Goal: Transaction & Acquisition: Purchase product/service

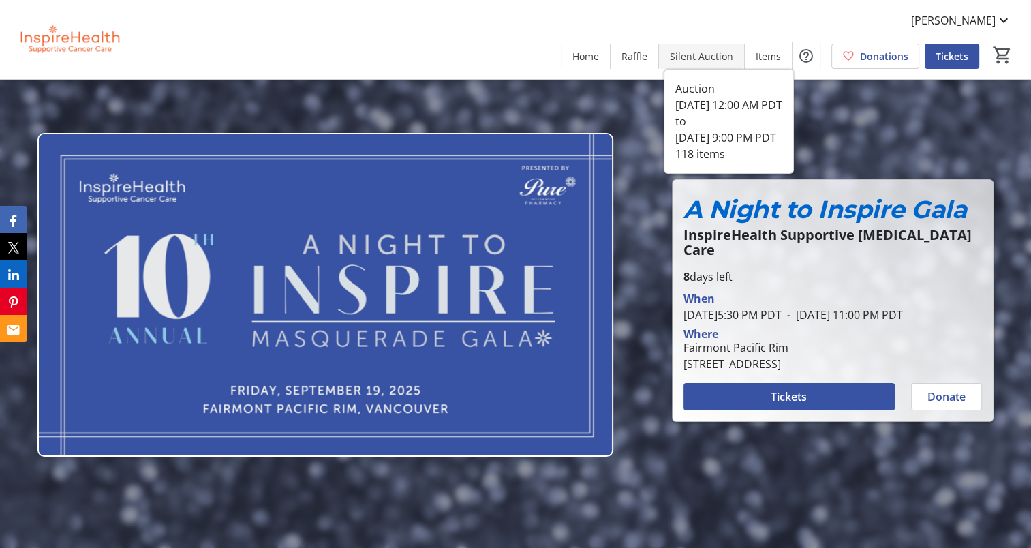
click at [687, 57] on span "Silent Auction" at bounding box center [701, 56] width 63 height 14
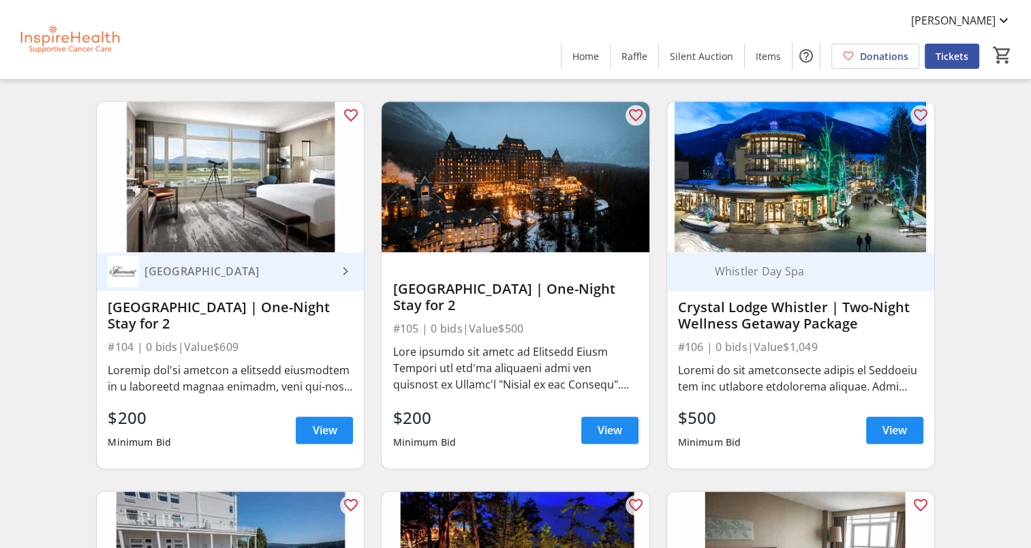
scroll to position [1840, 0]
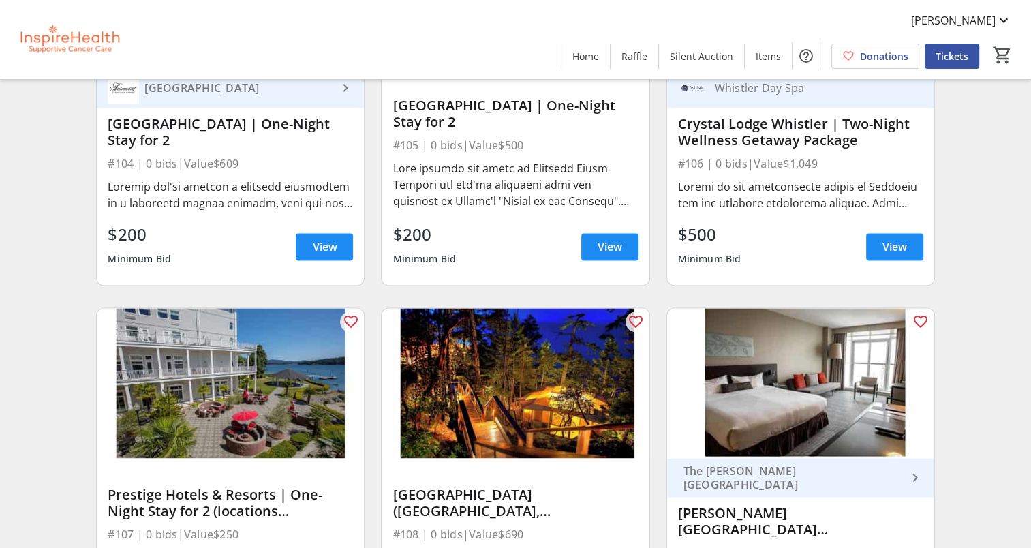
drag, startPoint x: 587, startPoint y: 52, endPoint x: 639, endPoint y: 37, distance: 53.9
click at [587, 52] on span "Home" at bounding box center [585, 56] width 27 height 14
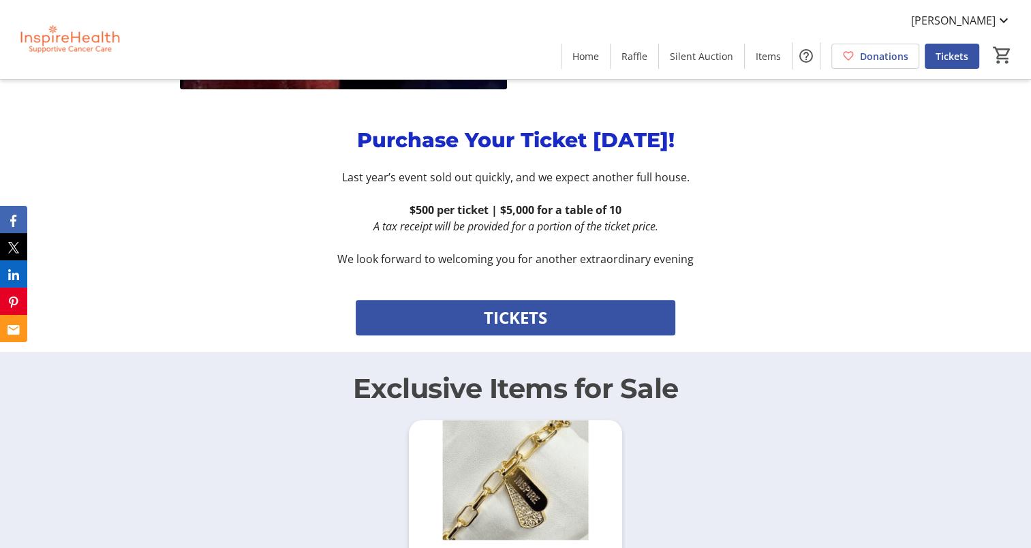
scroll to position [1159, 0]
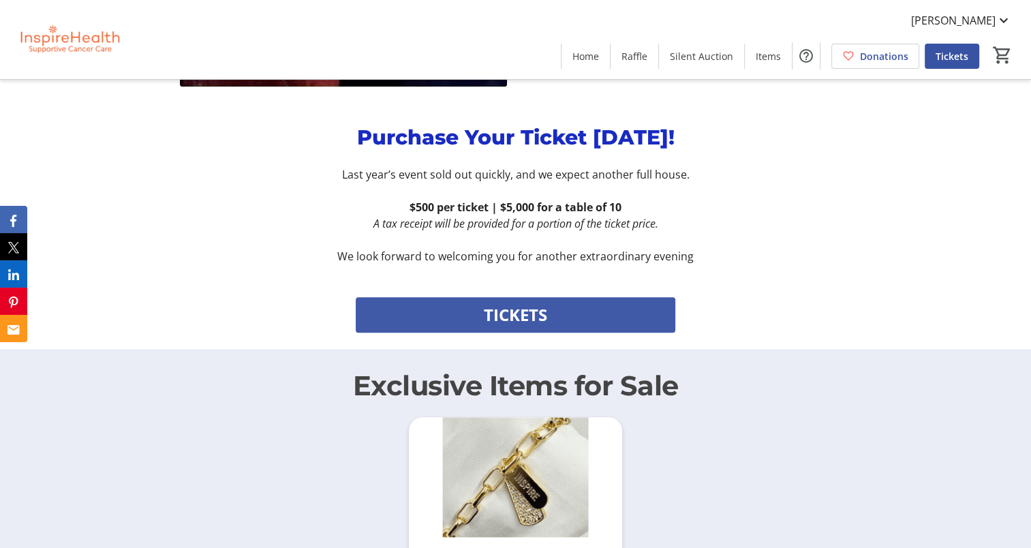
click at [504, 303] on span "TICKETS" at bounding box center [515, 315] width 63 height 25
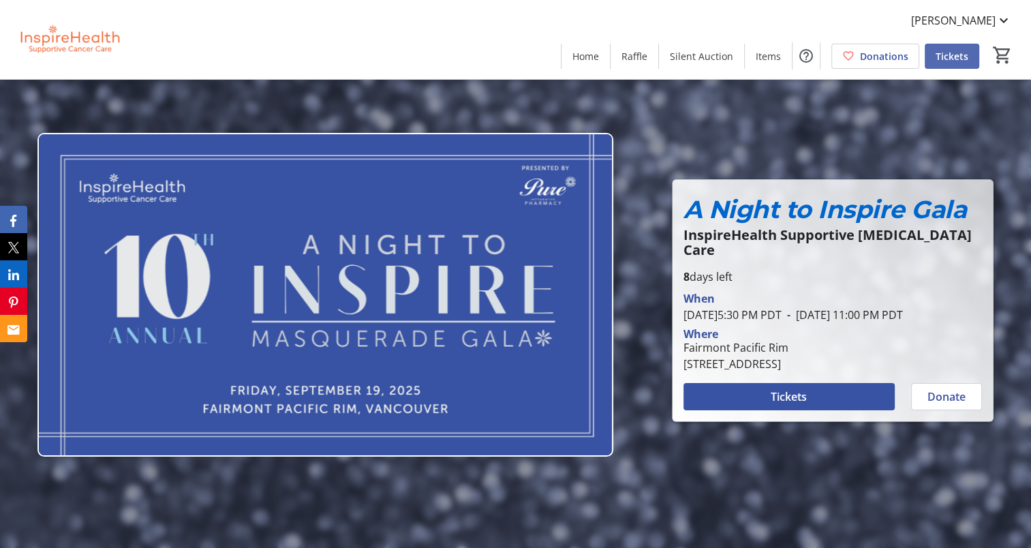
click at [943, 58] on span "Tickets" at bounding box center [952, 56] width 33 height 14
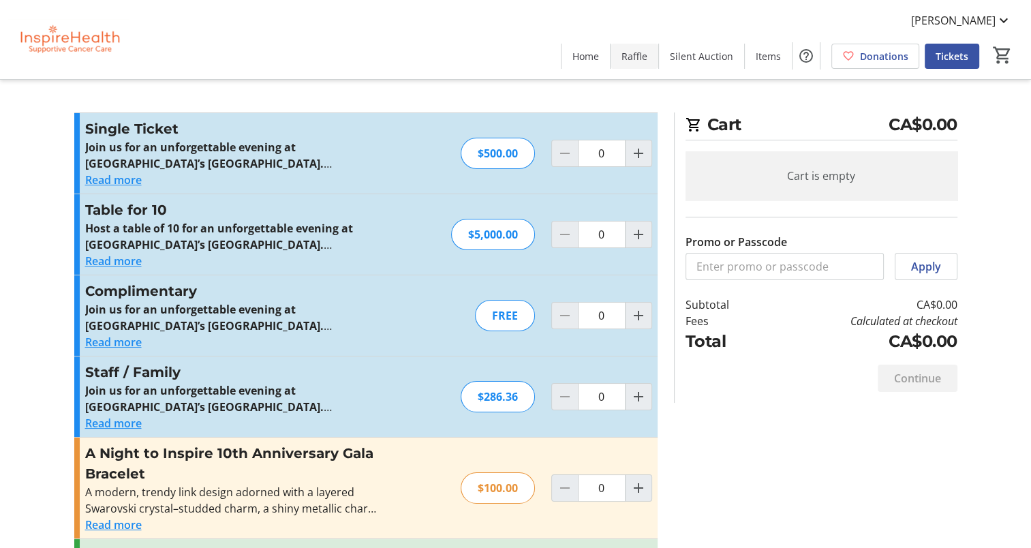
click at [636, 57] on span "Raffle" at bounding box center [635, 56] width 26 height 14
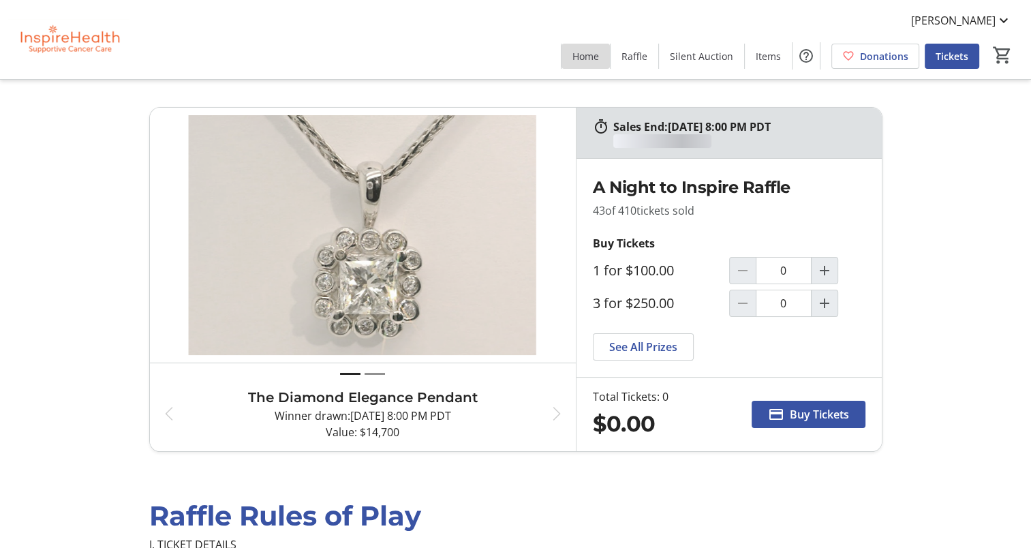
click at [596, 55] on span "Home" at bounding box center [585, 56] width 27 height 14
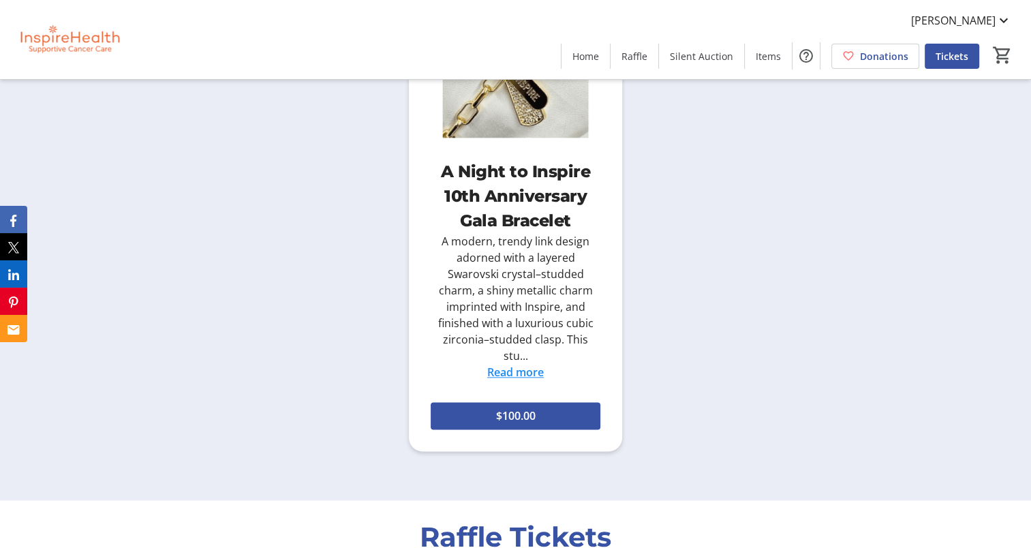
scroll to position [1704, 0]
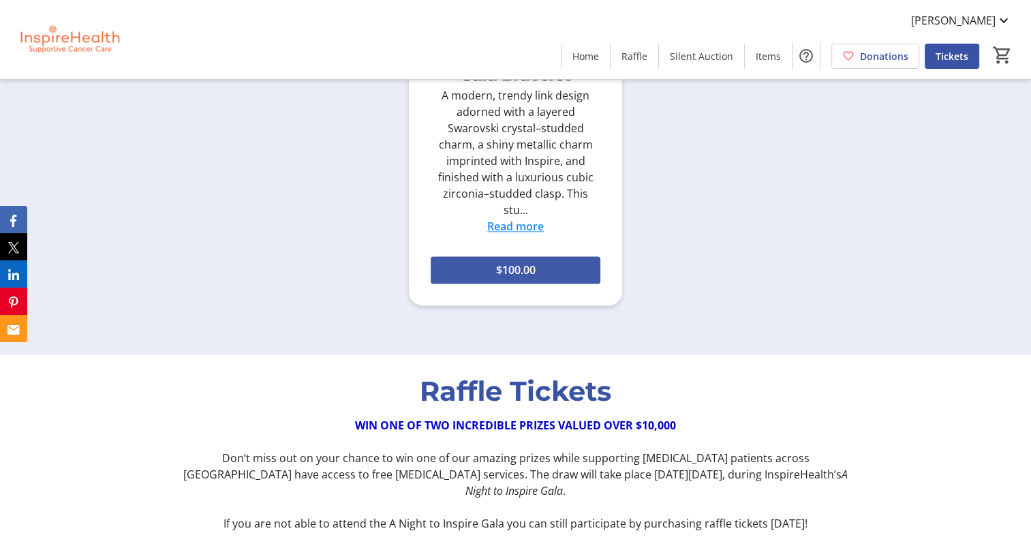
click at [514, 262] on span "$100.00" at bounding box center [515, 270] width 40 height 16
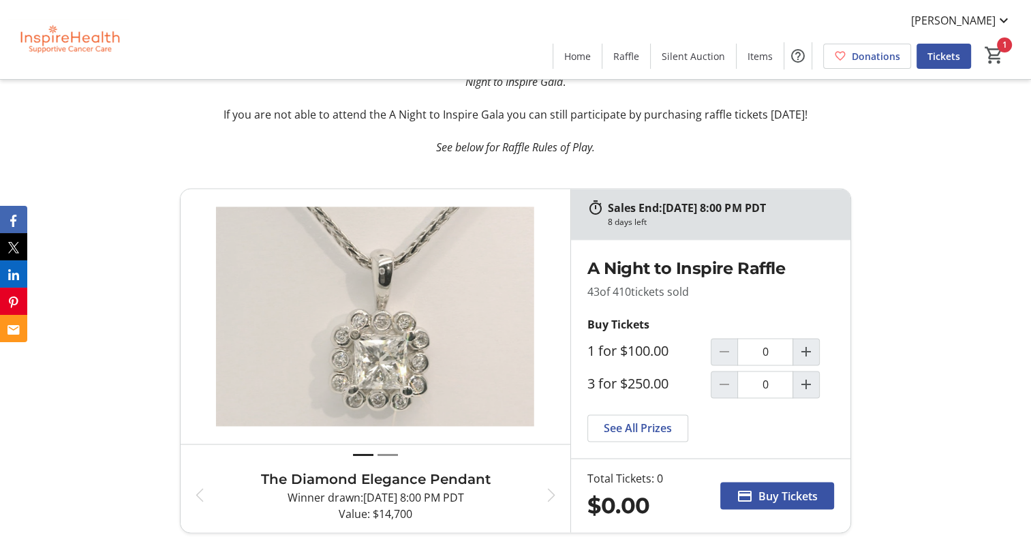
scroll to position [2249, 0]
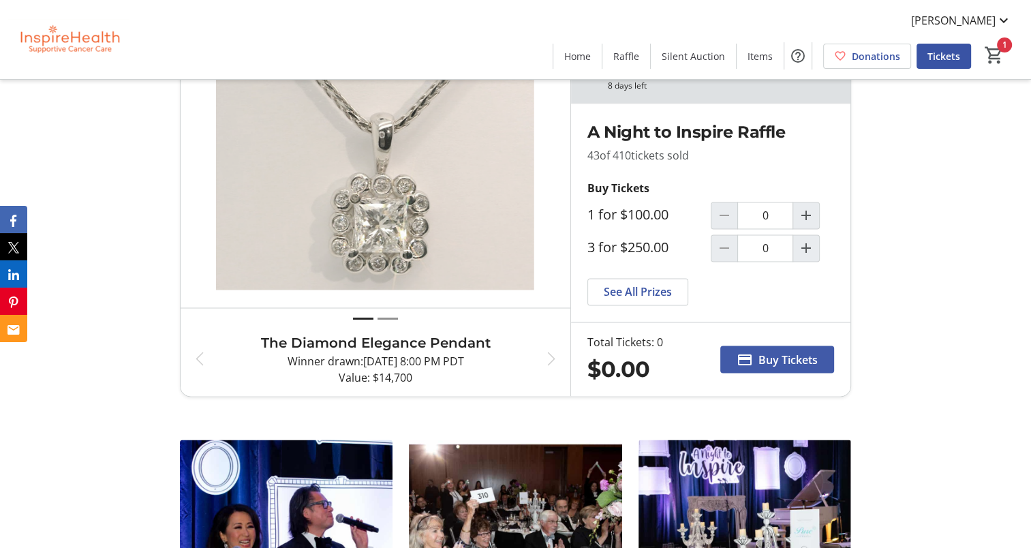
click at [780, 351] on span "Buy Tickets" at bounding box center [787, 359] width 59 height 16
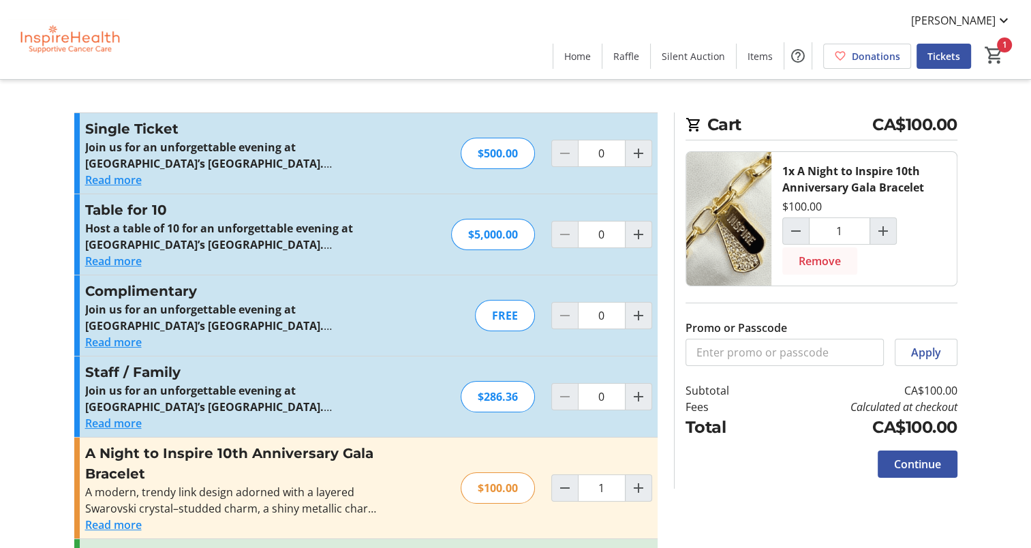
click at [814, 260] on span "Remove" at bounding box center [820, 261] width 42 height 16
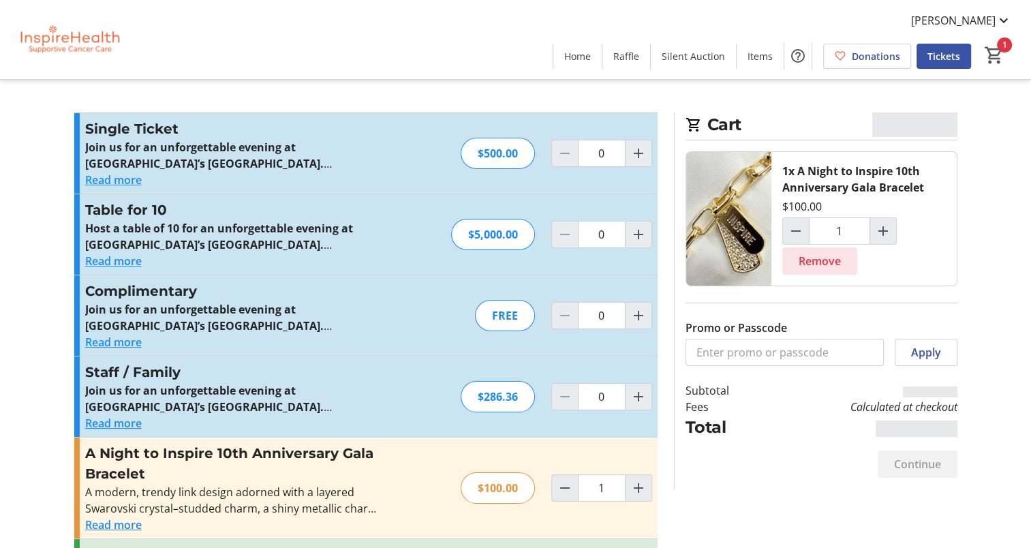
type input "0"
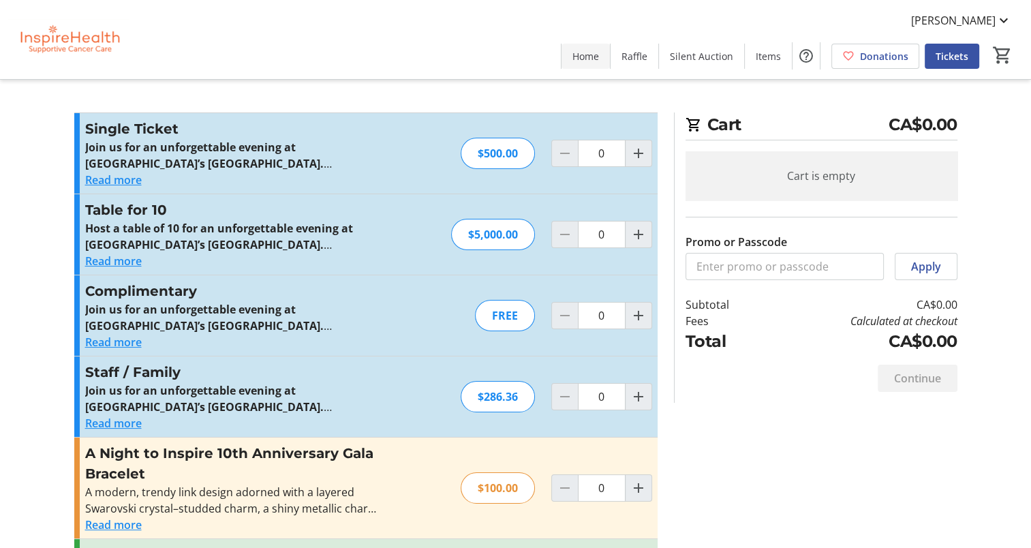
click at [597, 59] on span "Home" at bounding box center [585, 56] width 27 height 14
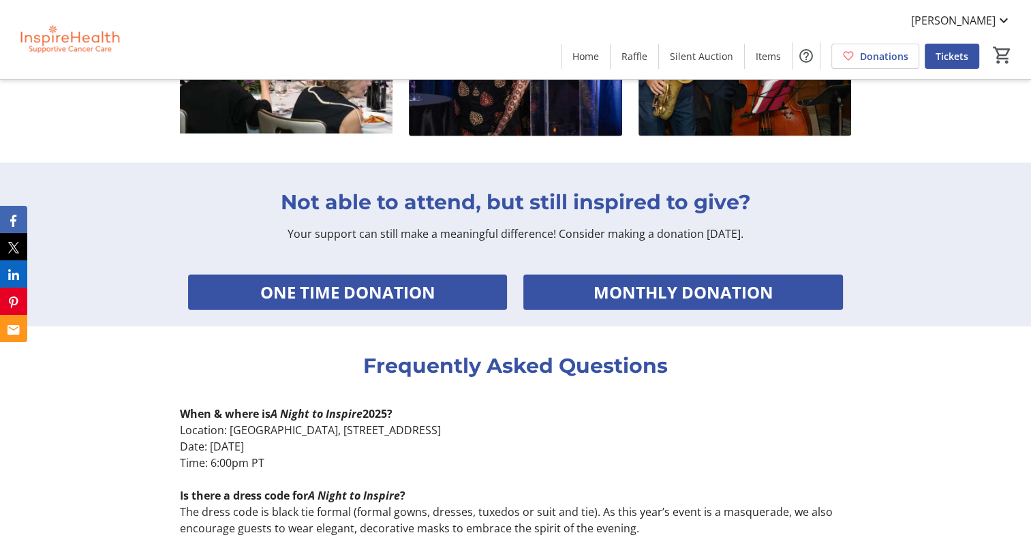
scroll to position [2999, 0]
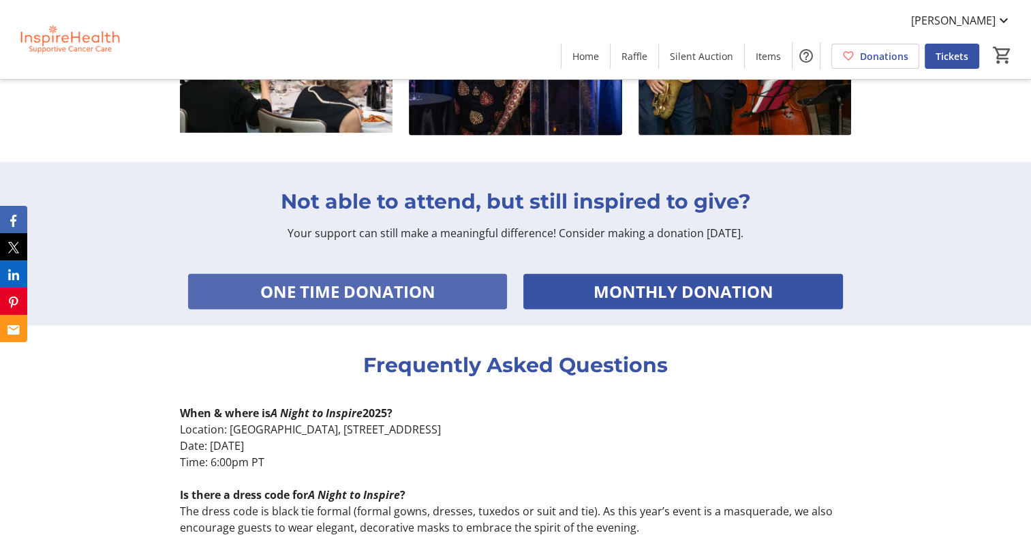
click at [330, 279] on span "ONE TIME DONATION" at bounding box center [347, 291] width 175 height 25
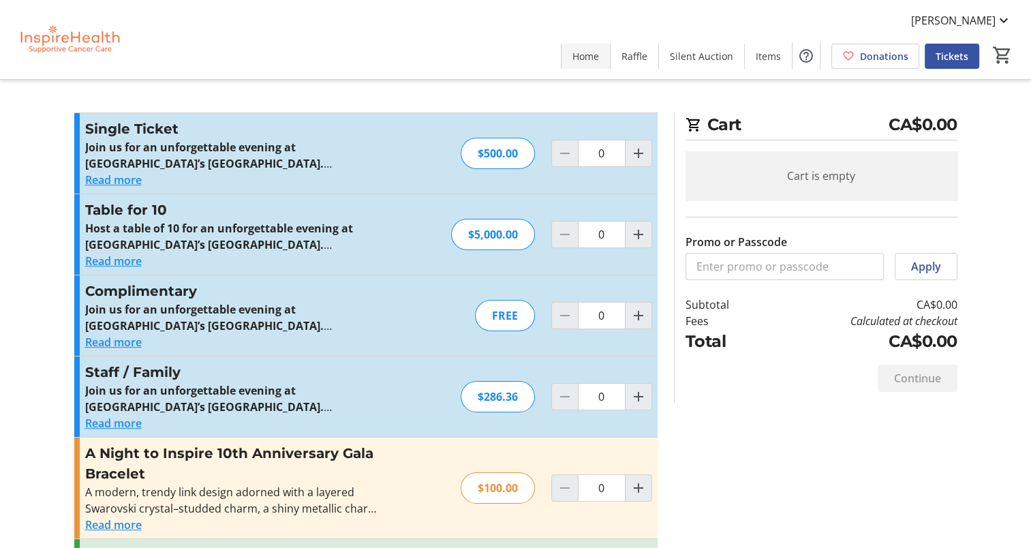
click at [580, 62] on span "Home" at bounding box center [585, 56] width 27 height 14
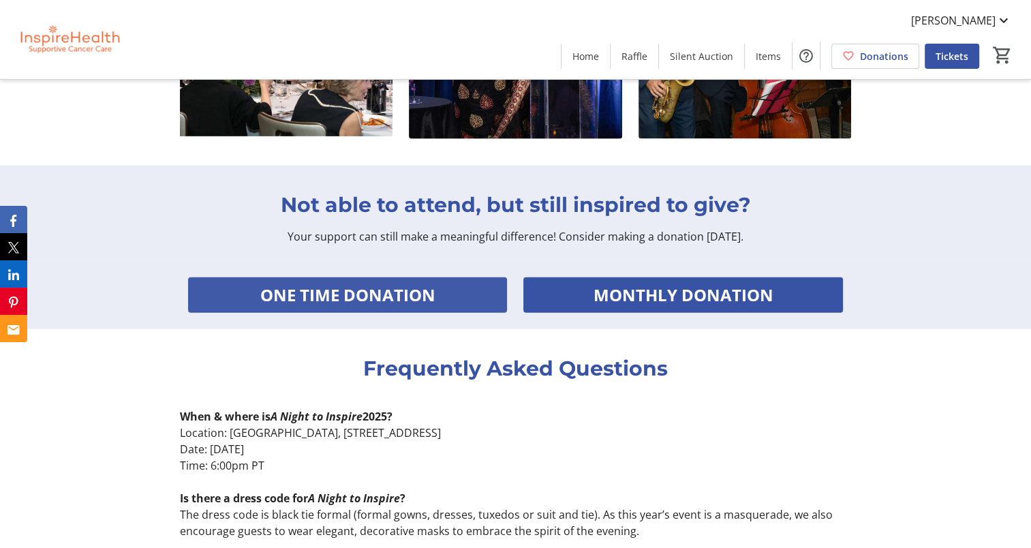
scroll to position [2999, 0]
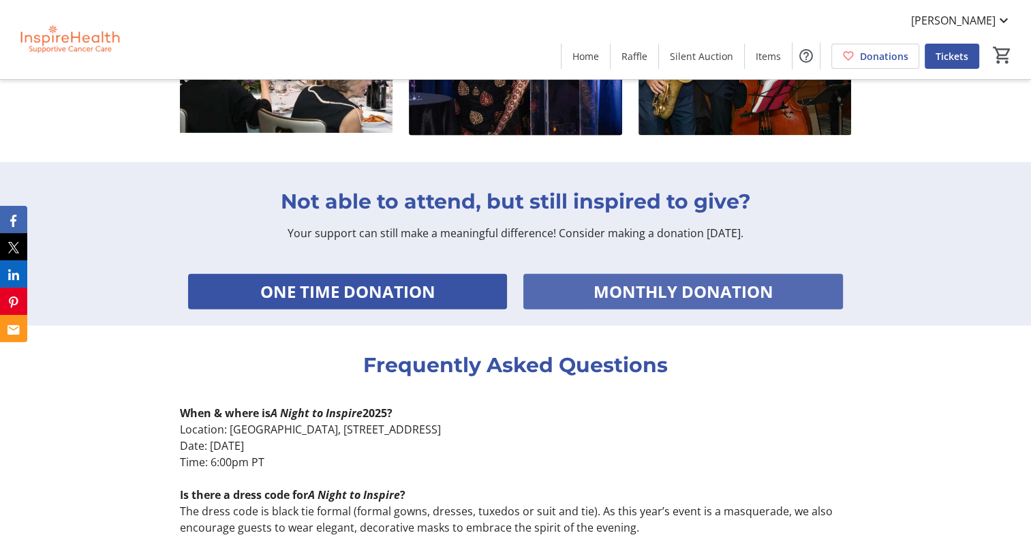
click at [625, 279] on span "MONTHLY DONATION" at bounding box center [684, 291] width 180 height 25
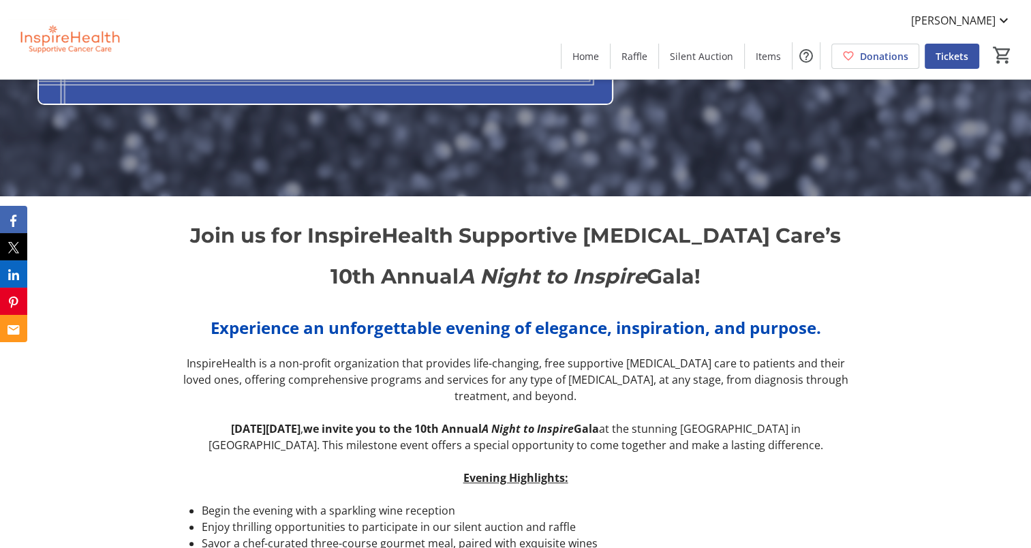
scroll to position [409, 0]
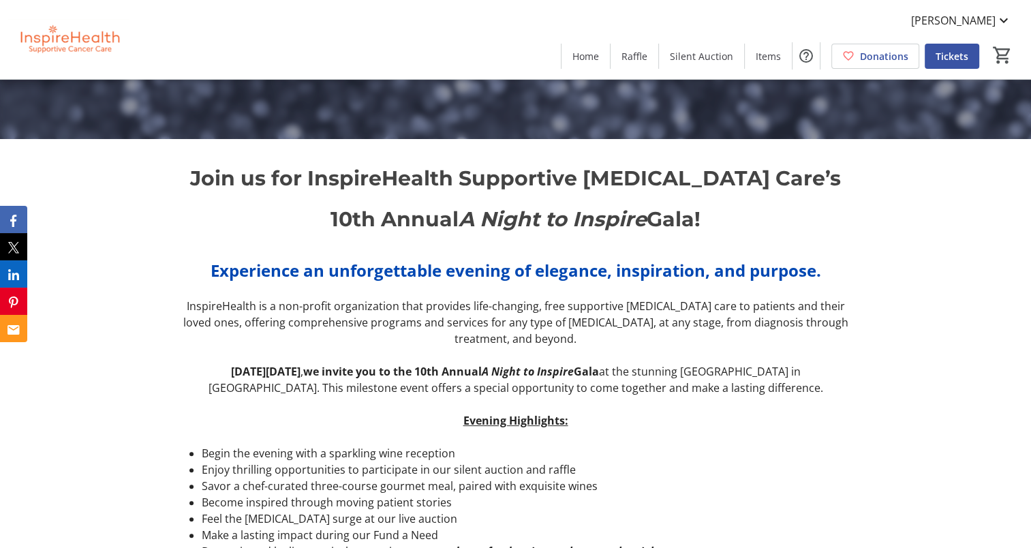
click at [552, 215] on em "A Night to Inspire" at bounding box center [553, 218] width 188 height 25
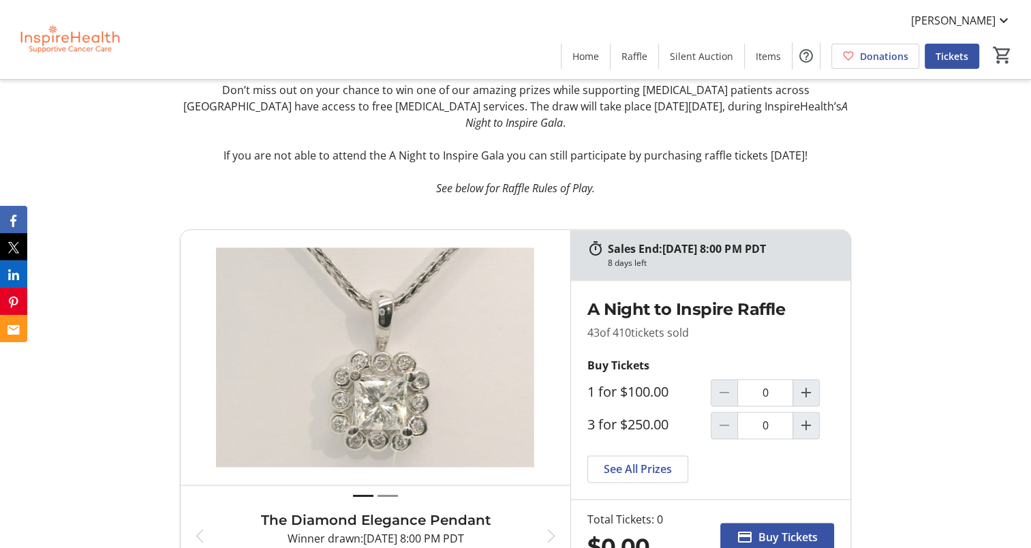
scroll to position [2181, 0]
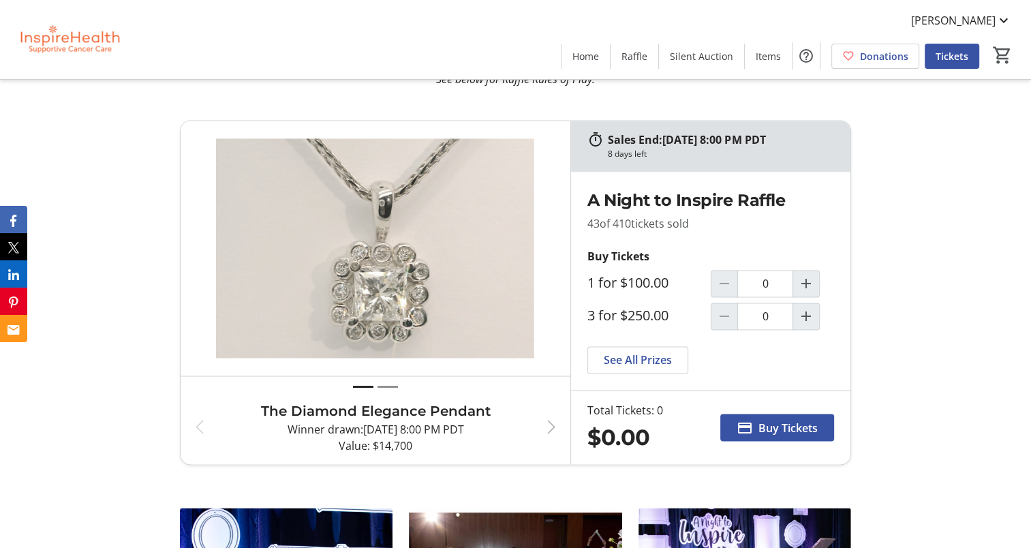
click at [553, 418] on span "button" at bounding box center [551, 426] width 16 height 16
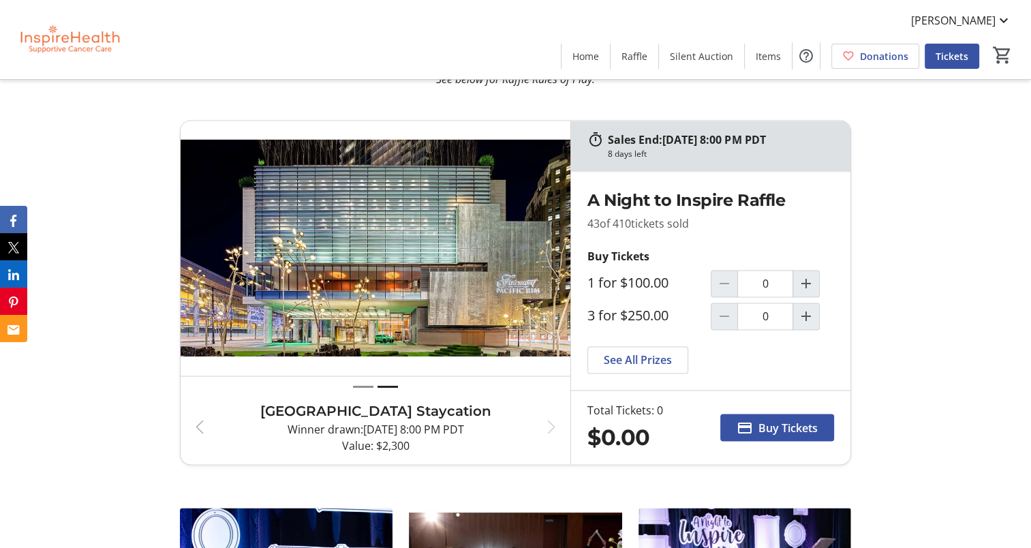
click at [201, 418] on span "button" at bounding box center [199, 426] width 16 height 16
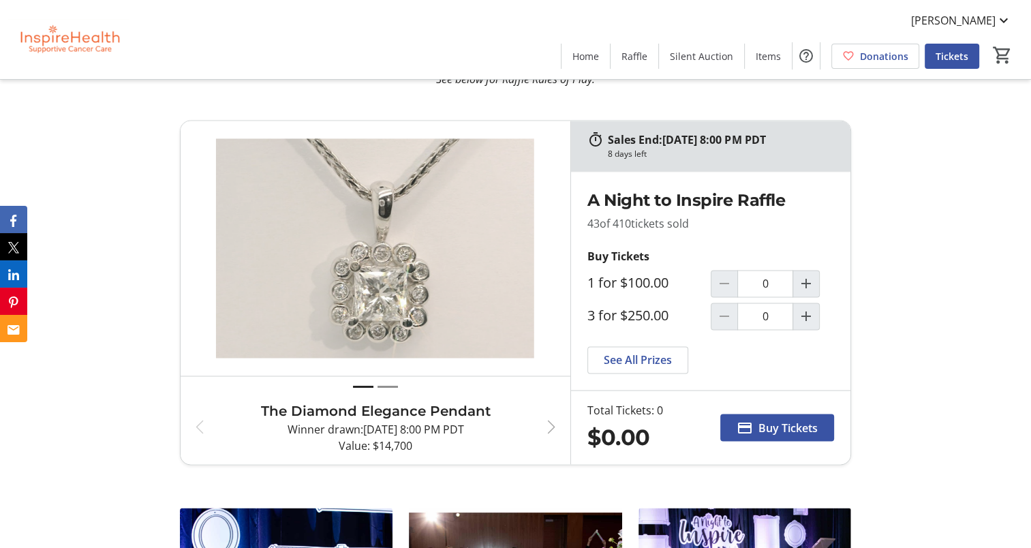
click at [549, 418] on span "button" at bounding box center [551, 426] width 16 height 16
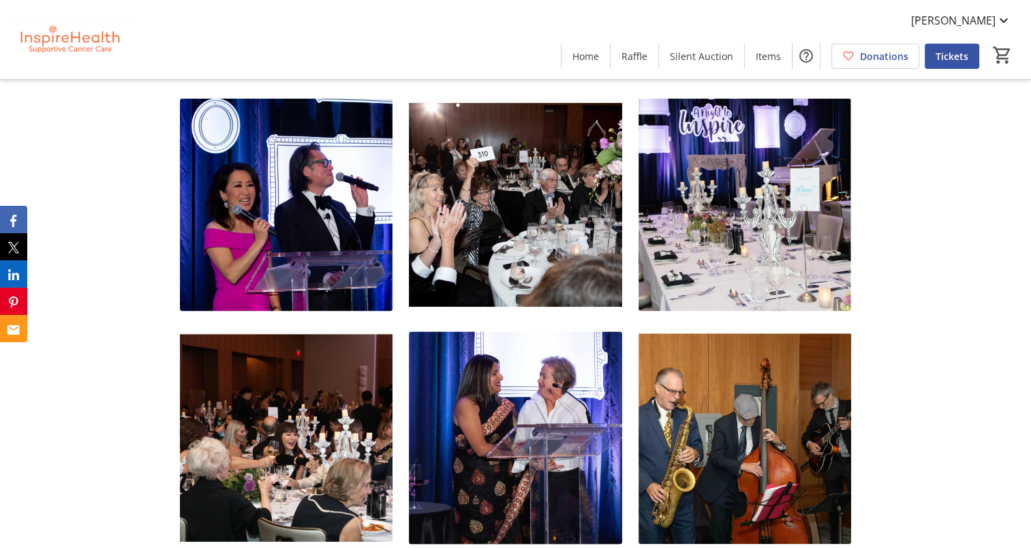
scroll to position [2930, 0]
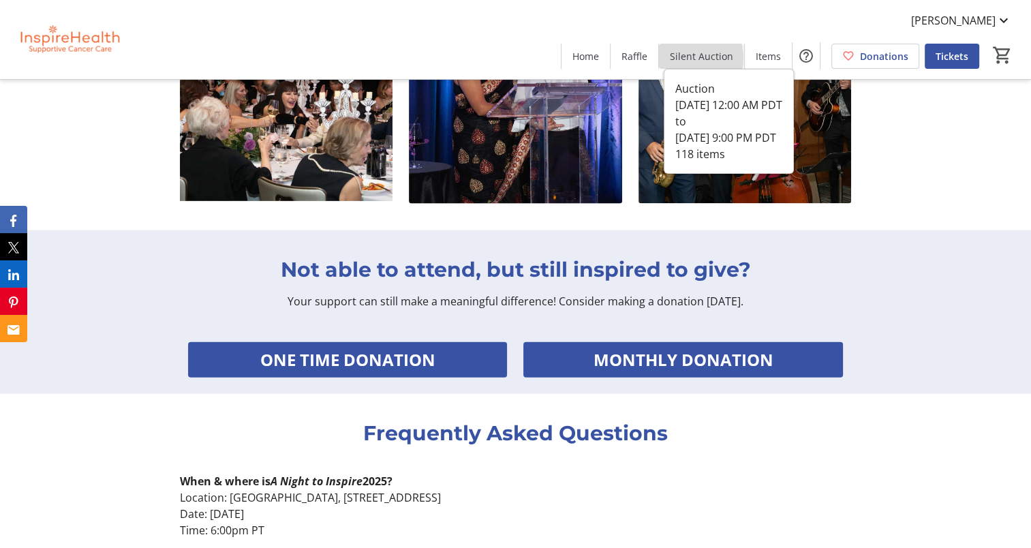
click at [687, 58] on span "Silent Auction" at bounding box center [701, 56] width 63 height 14
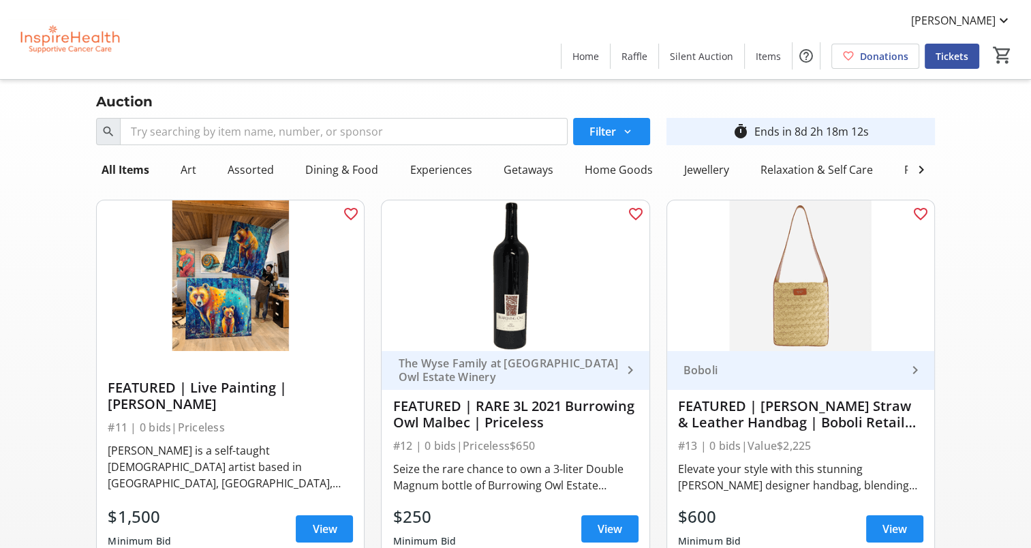
click at [131, 292] on img at bounding box center [230, 275] width 267 height 151
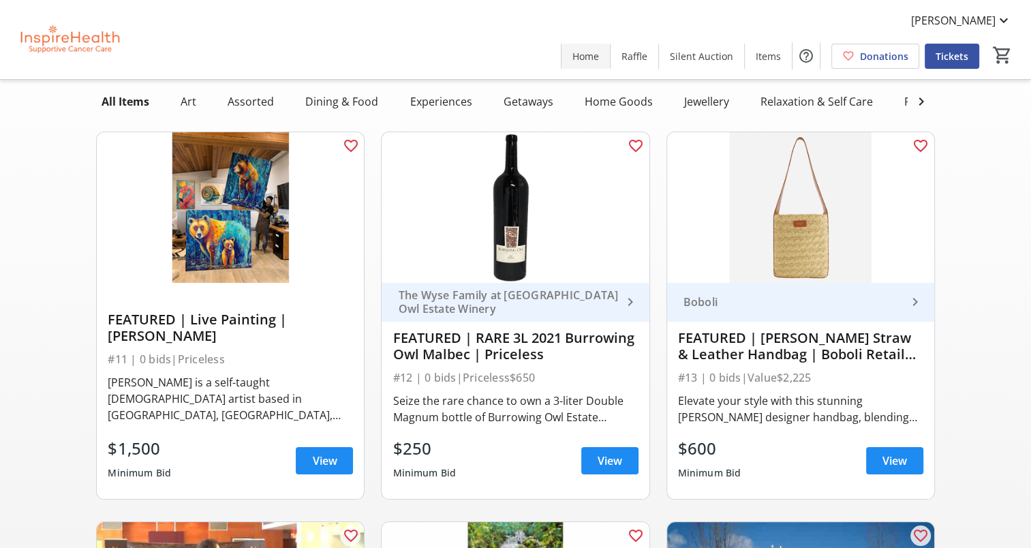
click at [583, 59] on span "Home" at bounding box center [585, 56] width 27 height 14
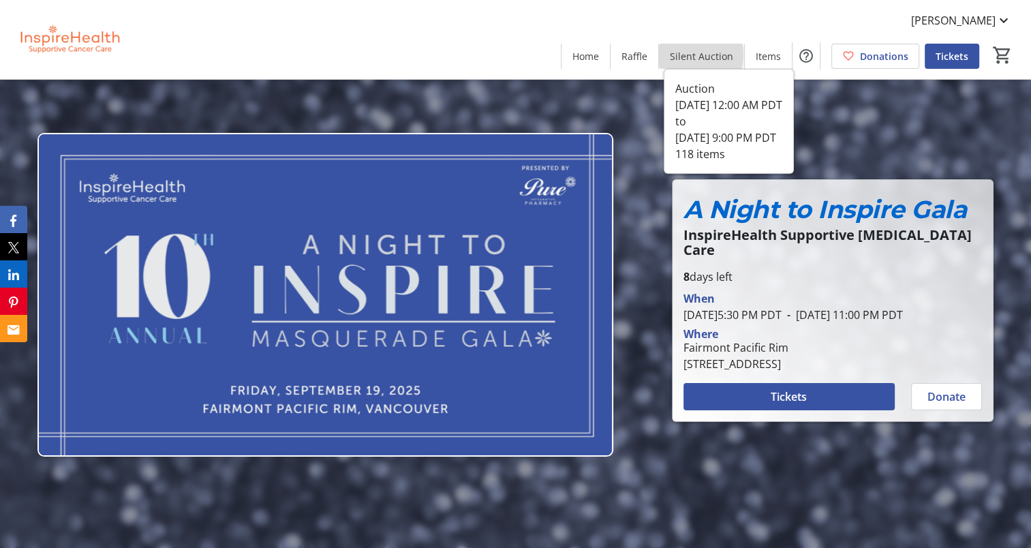
click at [687, 55] on span "Silent Auction" at bounding box center [701, 56] width 63 height 14
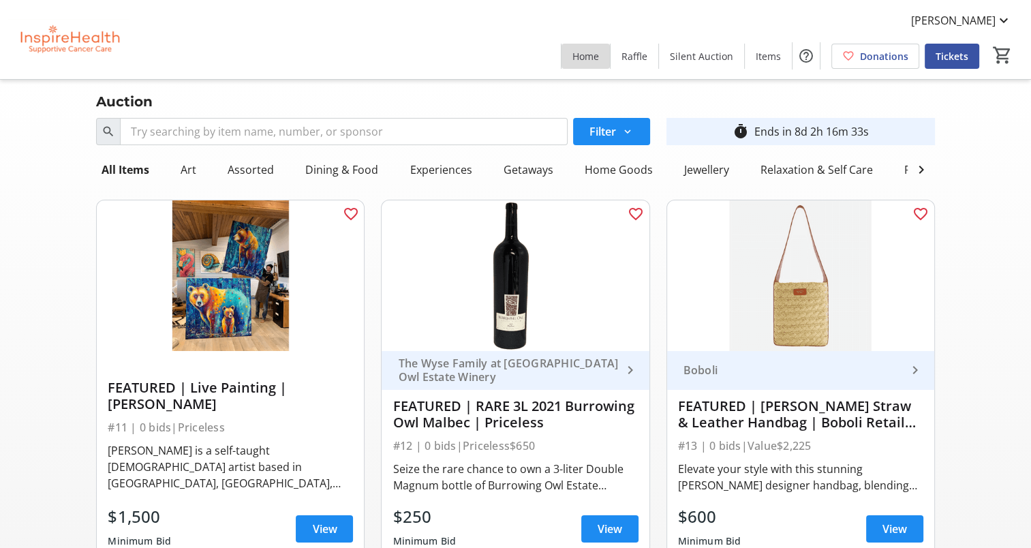
click at [596, 46] on span at bounding box center [586, 56] width 48 height 33
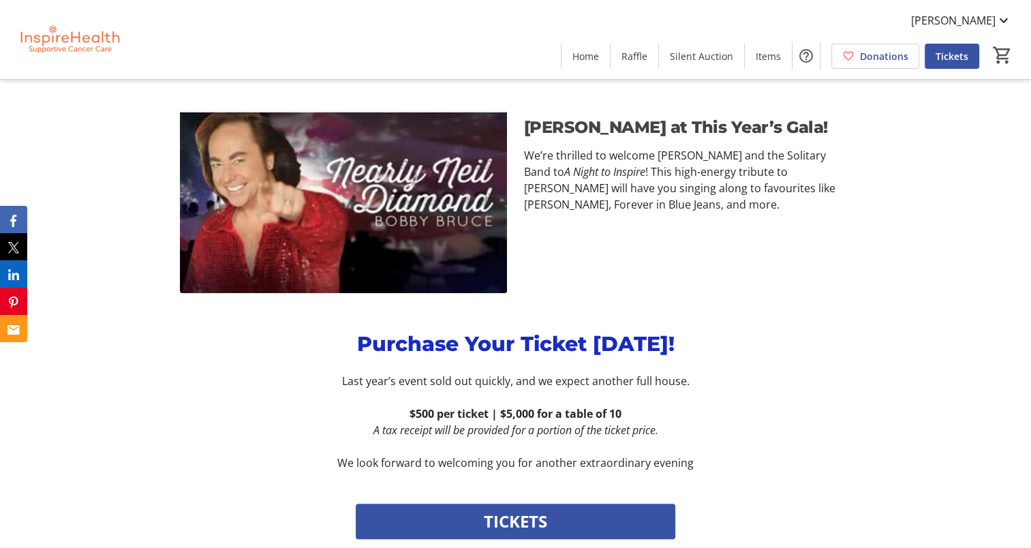
scroll to position [954, 0]
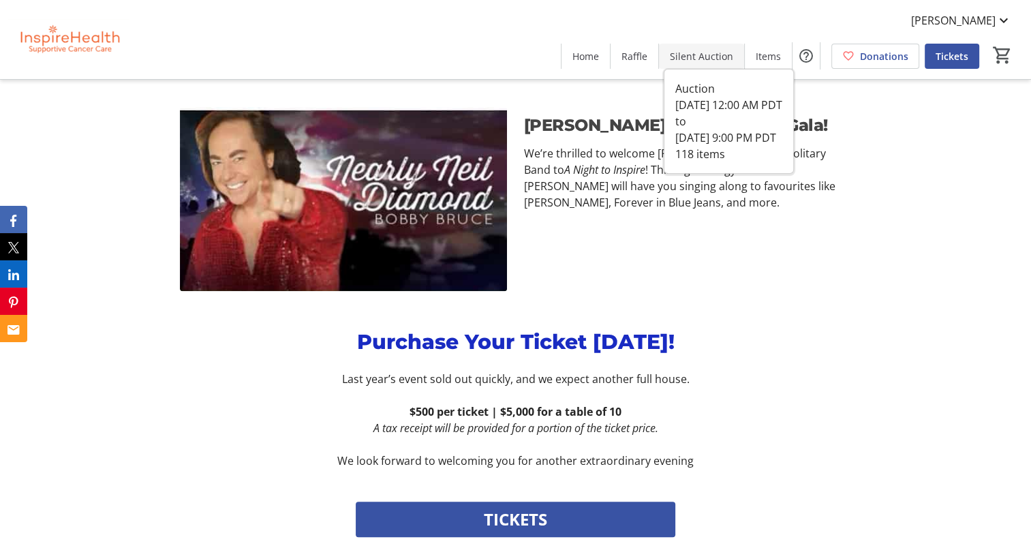
click at [688, 53] on span "Silent Auction" at bounding box center [701, 56] width 63 height 14
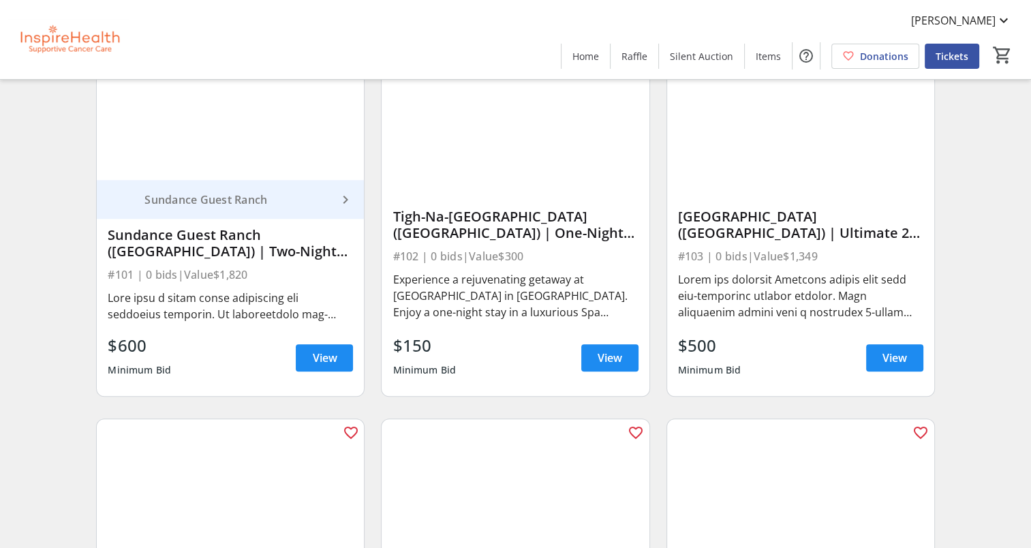
scroll to position [1363, 0]
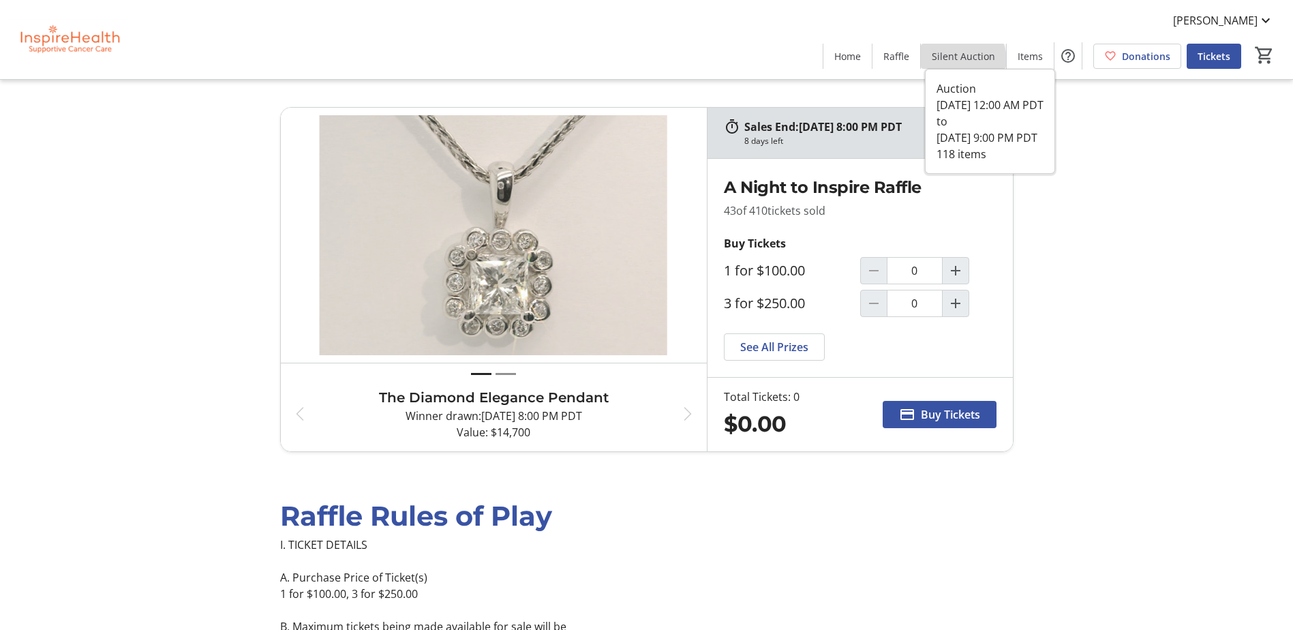
click at [965, 60] on span "Silent Auction" at bounding box center [963, 56] width 63 height 14
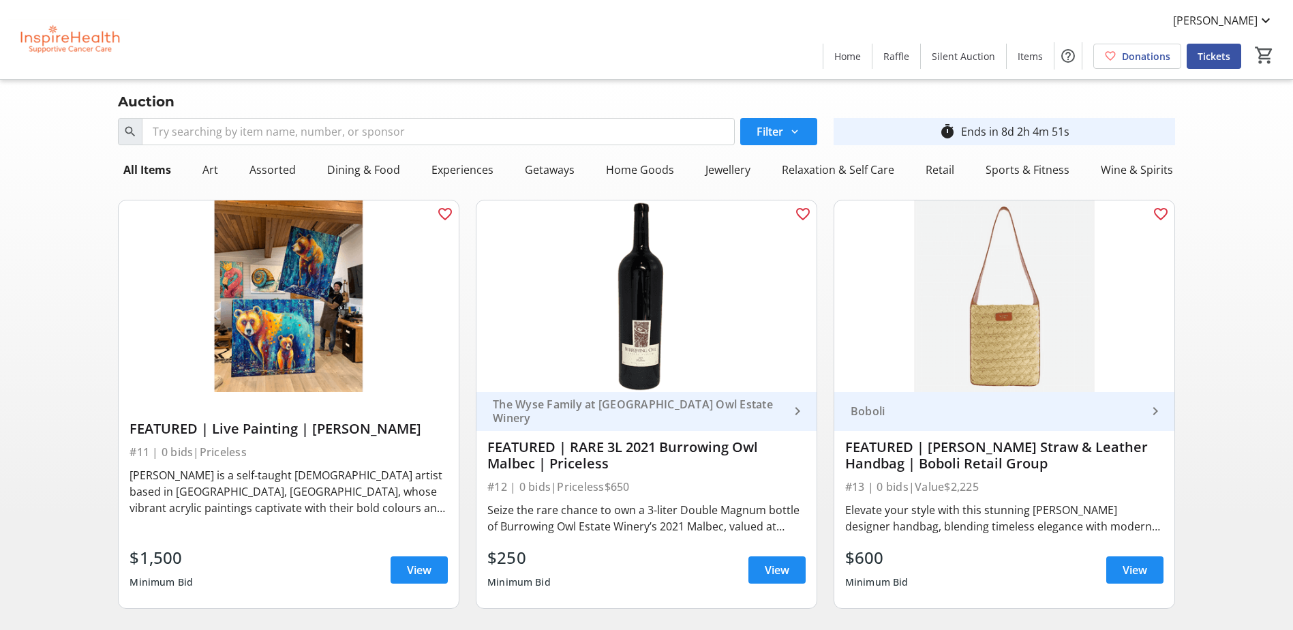
click at [191, 102] on div "Auction" at bounding box center [646, 102] width 1073 height 22
click at [858, 53] on span "Home" at bounding box center [847, 56] width 27 height 14
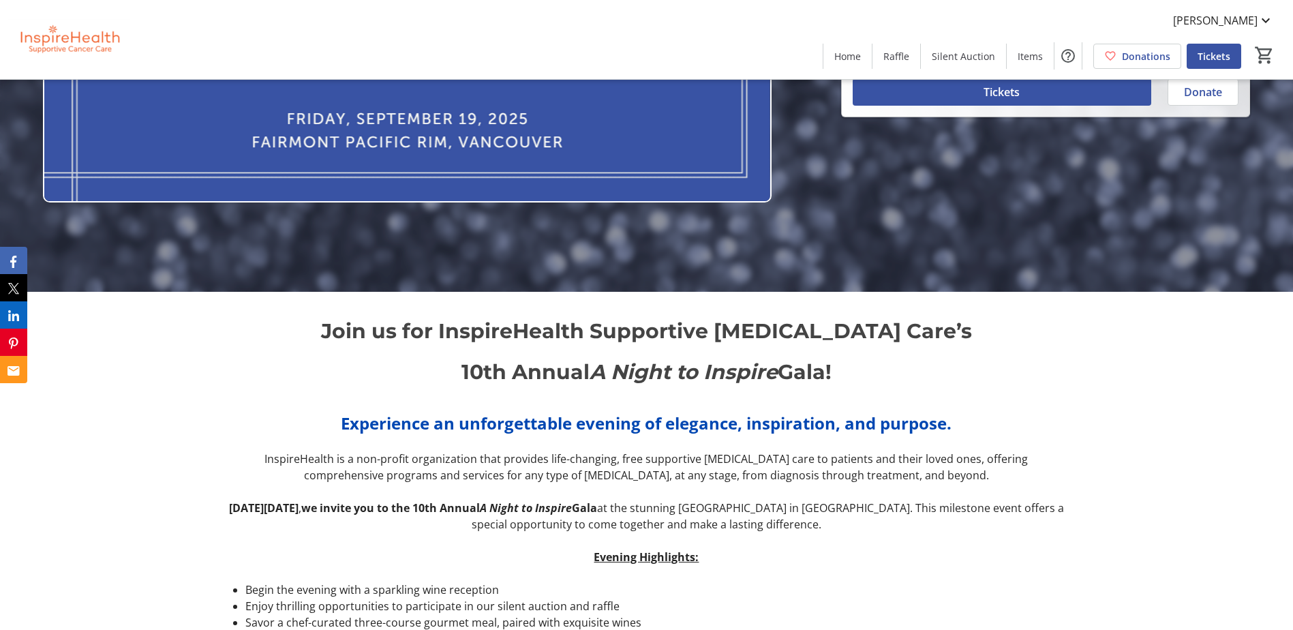
scroll to position [409, 0]
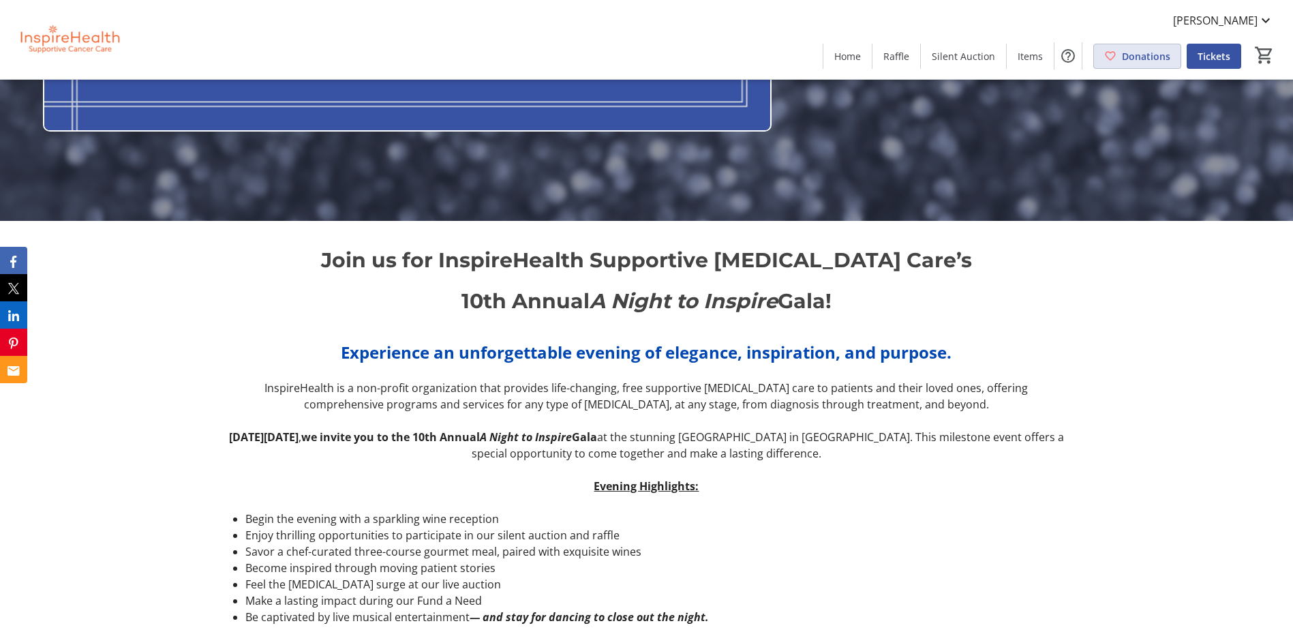
click at [1116, 60] on mat-icon at bounding box center [1110, 56] width 12 height 12
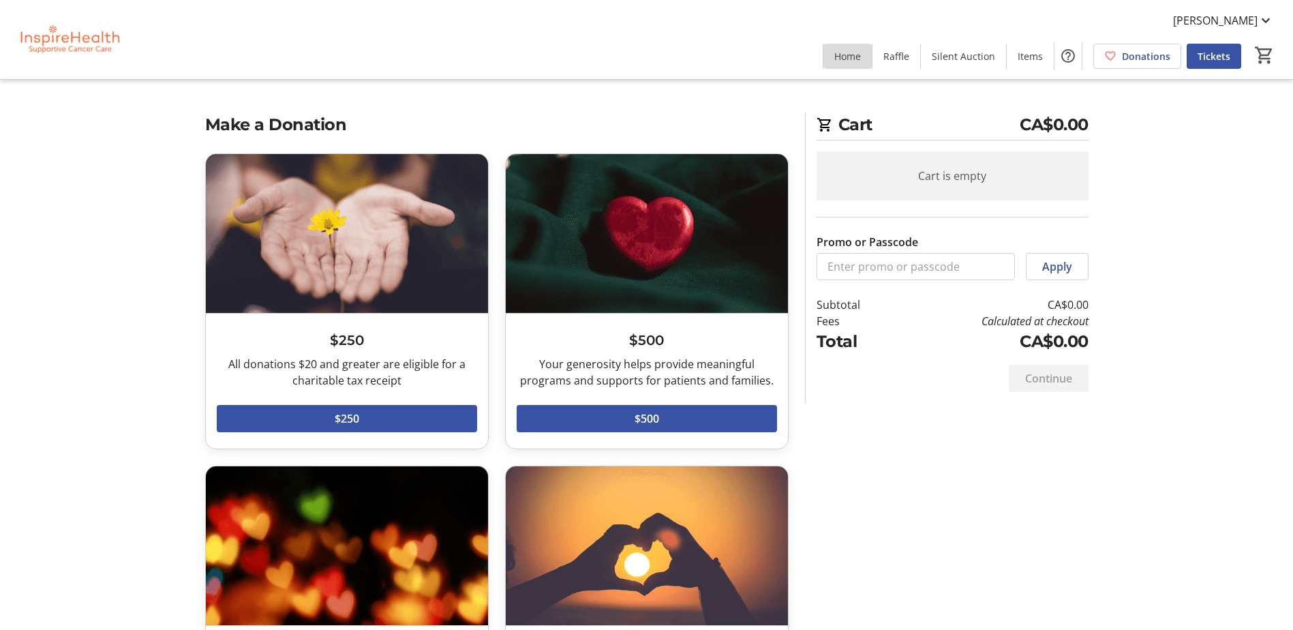
click at [848, 56] on span "Home" at bounding box center [847, 56] width 27 height 14
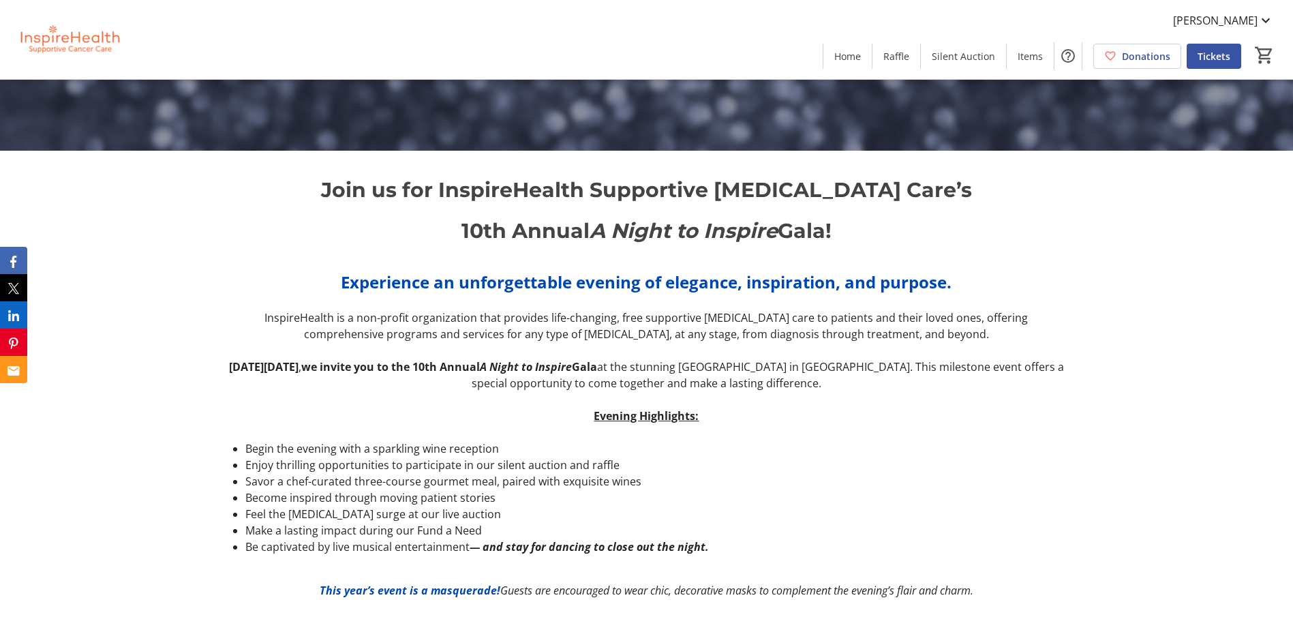
scroll to position [409, 0]
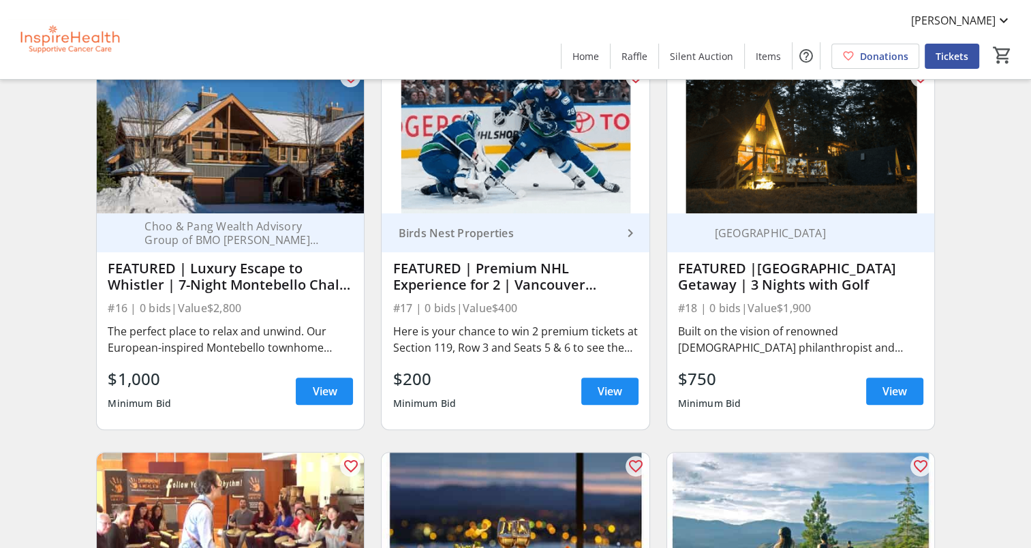
scroll to position [545, 0]
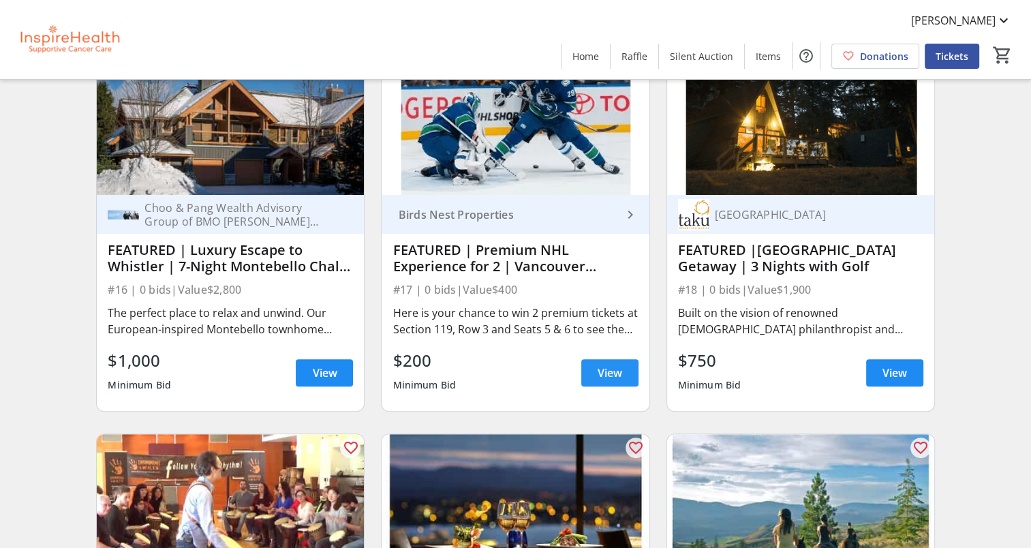
click at [624, 389] on span at bounding box center [609, 372] width 57 height 33
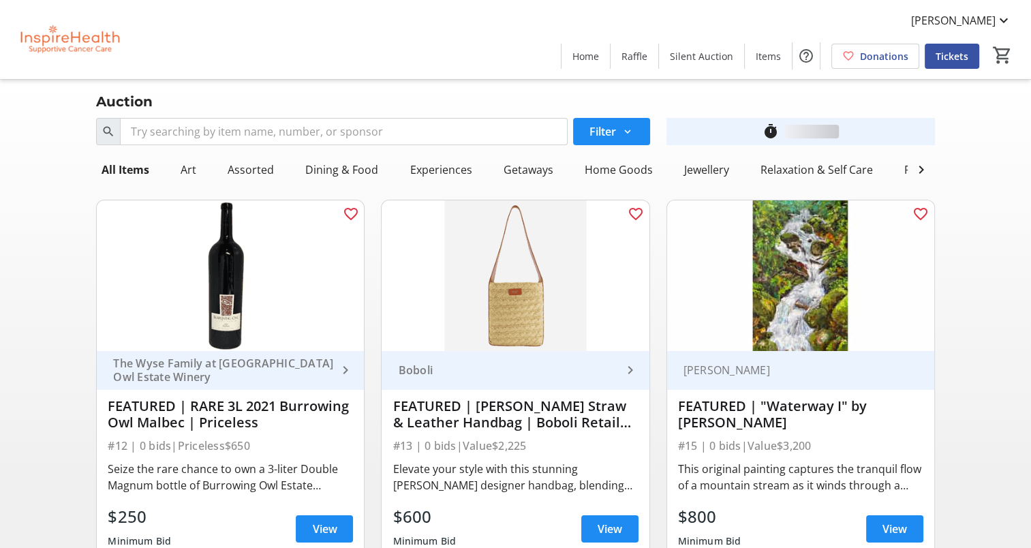
scroll to position [545, 0]
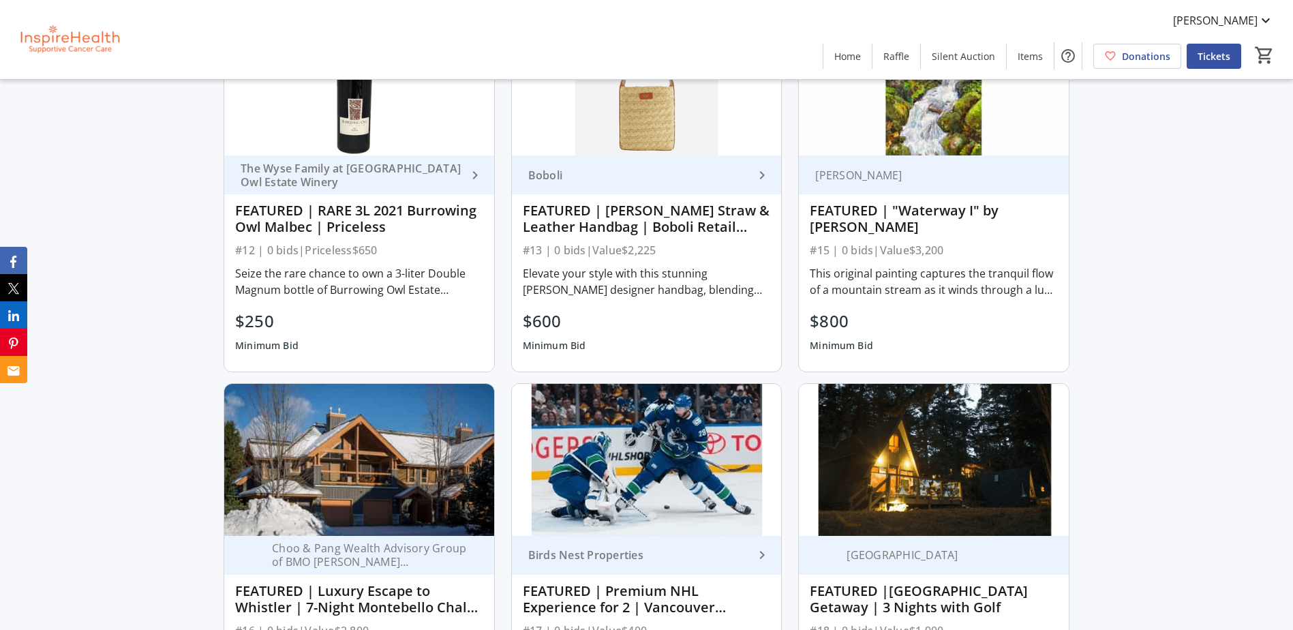
scroll to position [954, 0]
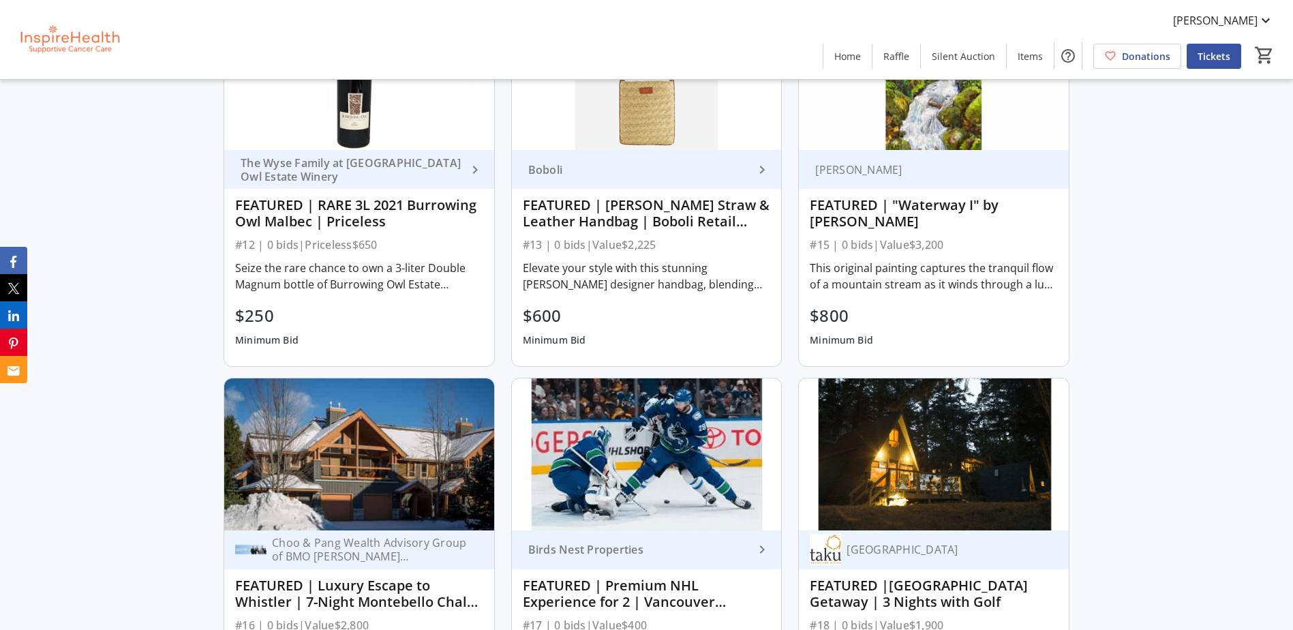
click at [339, 251] on div "#12 | 0 bids | Priceless $650" at bounding box center [359, 244] width 248 height 19
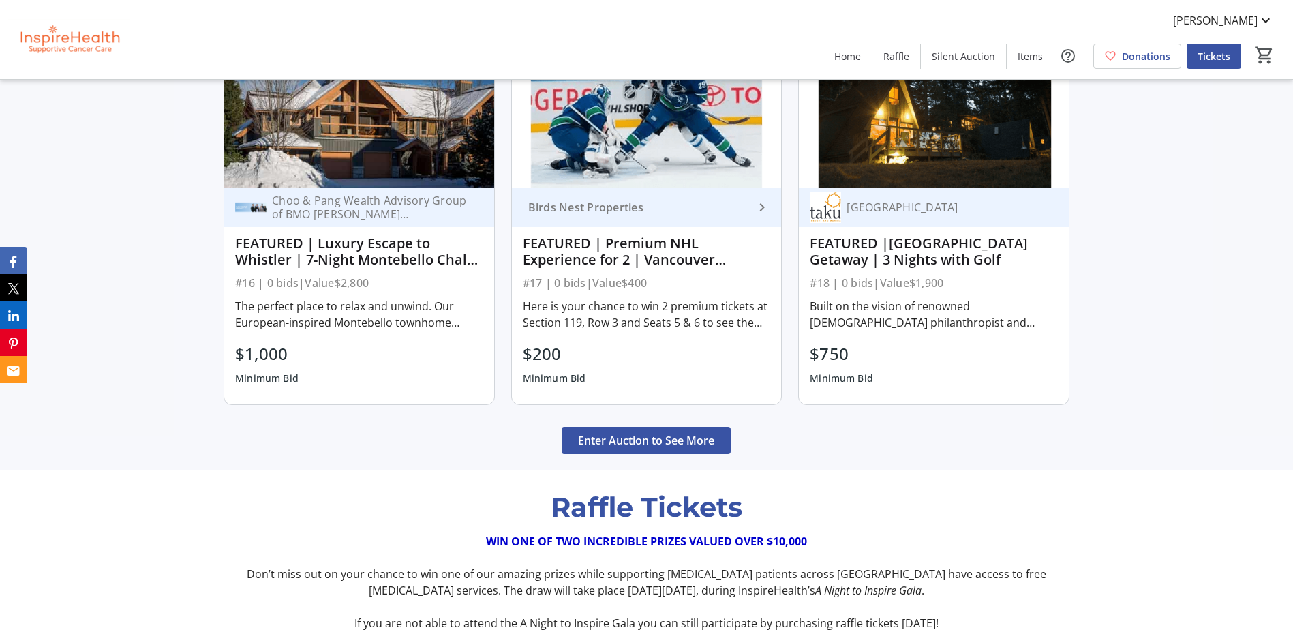
scroll to position [1159, 0]
